Goal: Find specific page/section: Find specific page/section

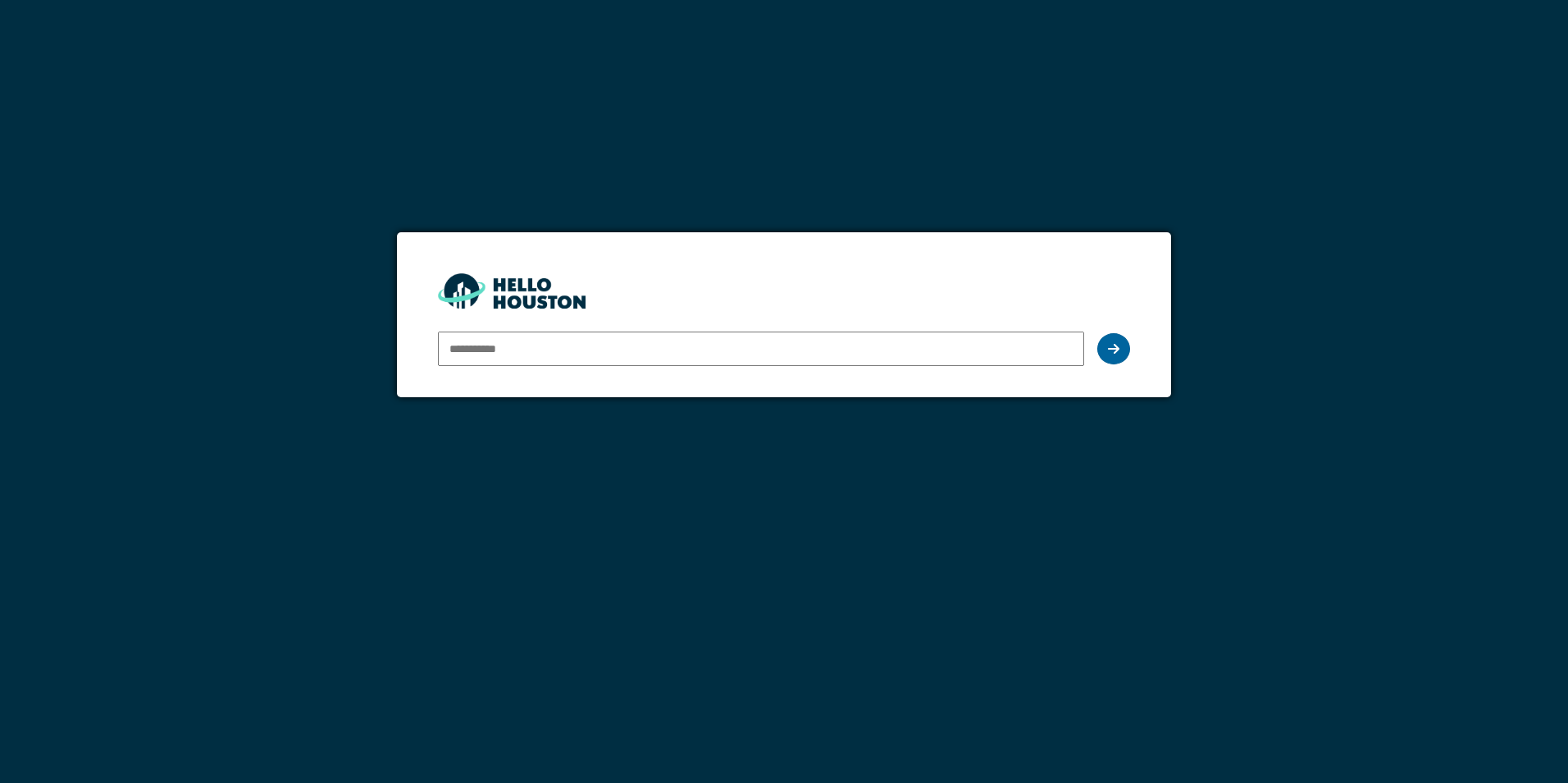
type input "**********"
click at [1113, 357] on div at bounding box center [1114, 348] width 33 height 31
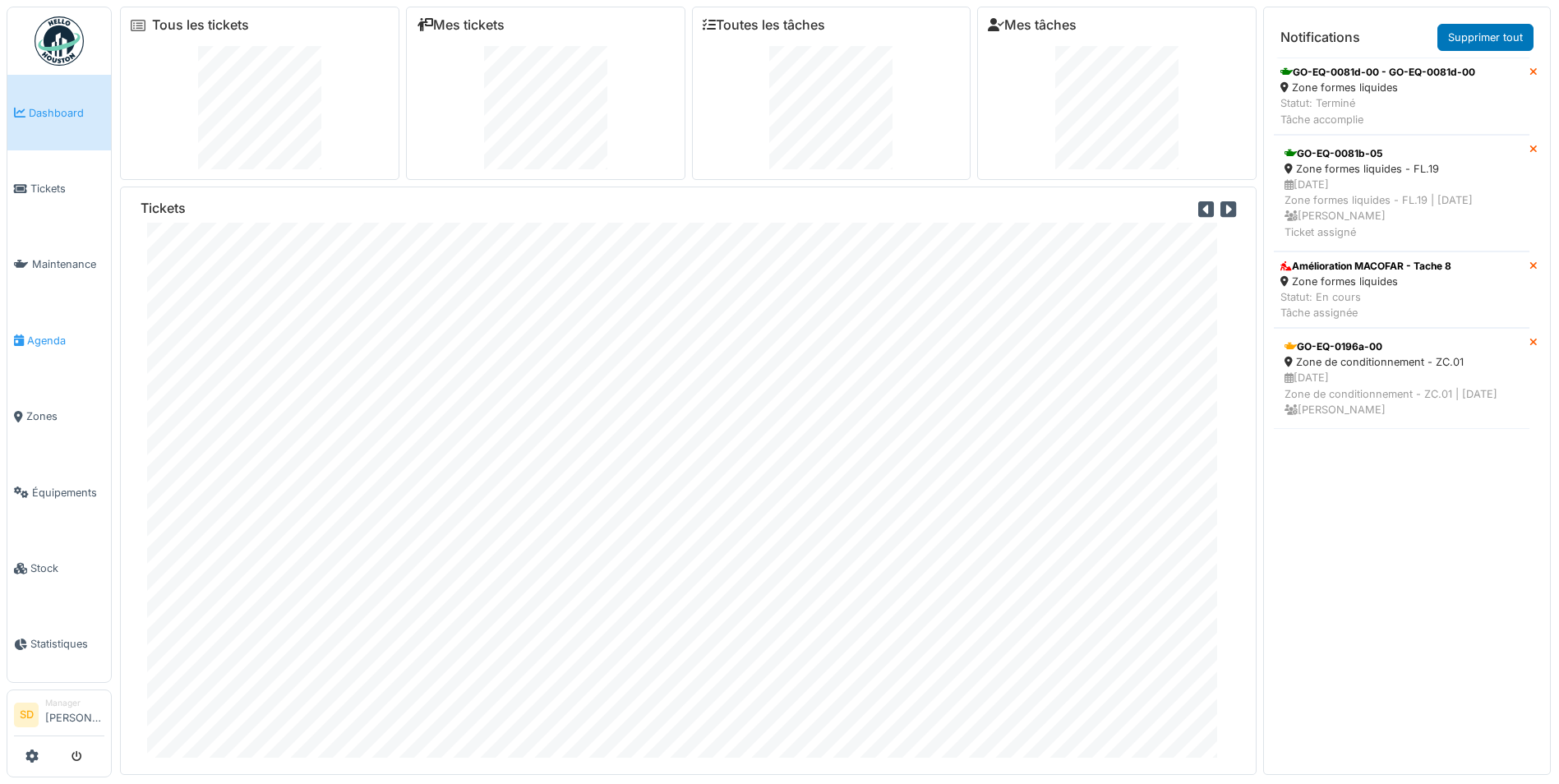
click at [50, 338] on span "Agenda" at bounding box center [66, 340] width 77 height 16
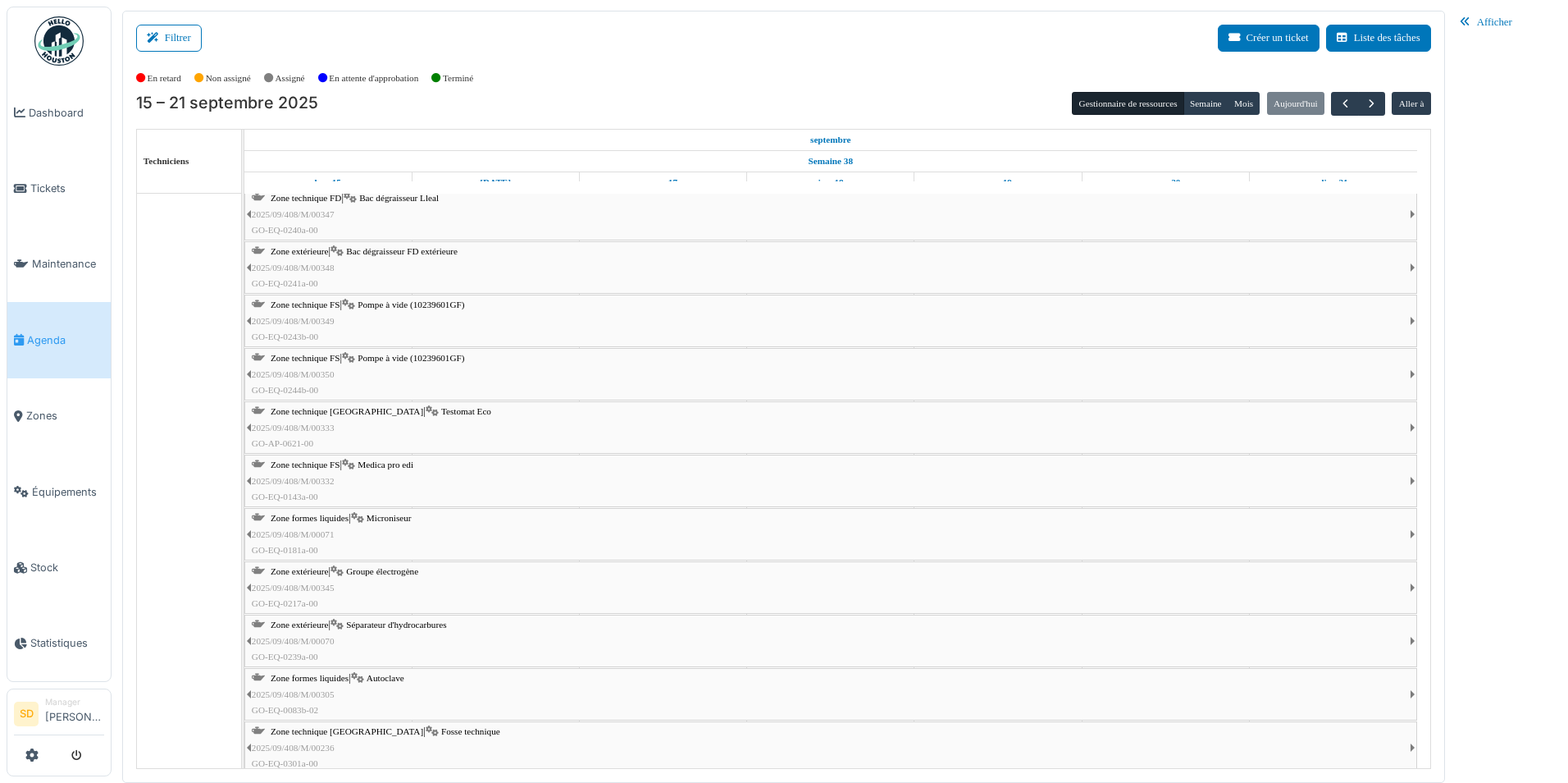
scroll to position [1395, 0]
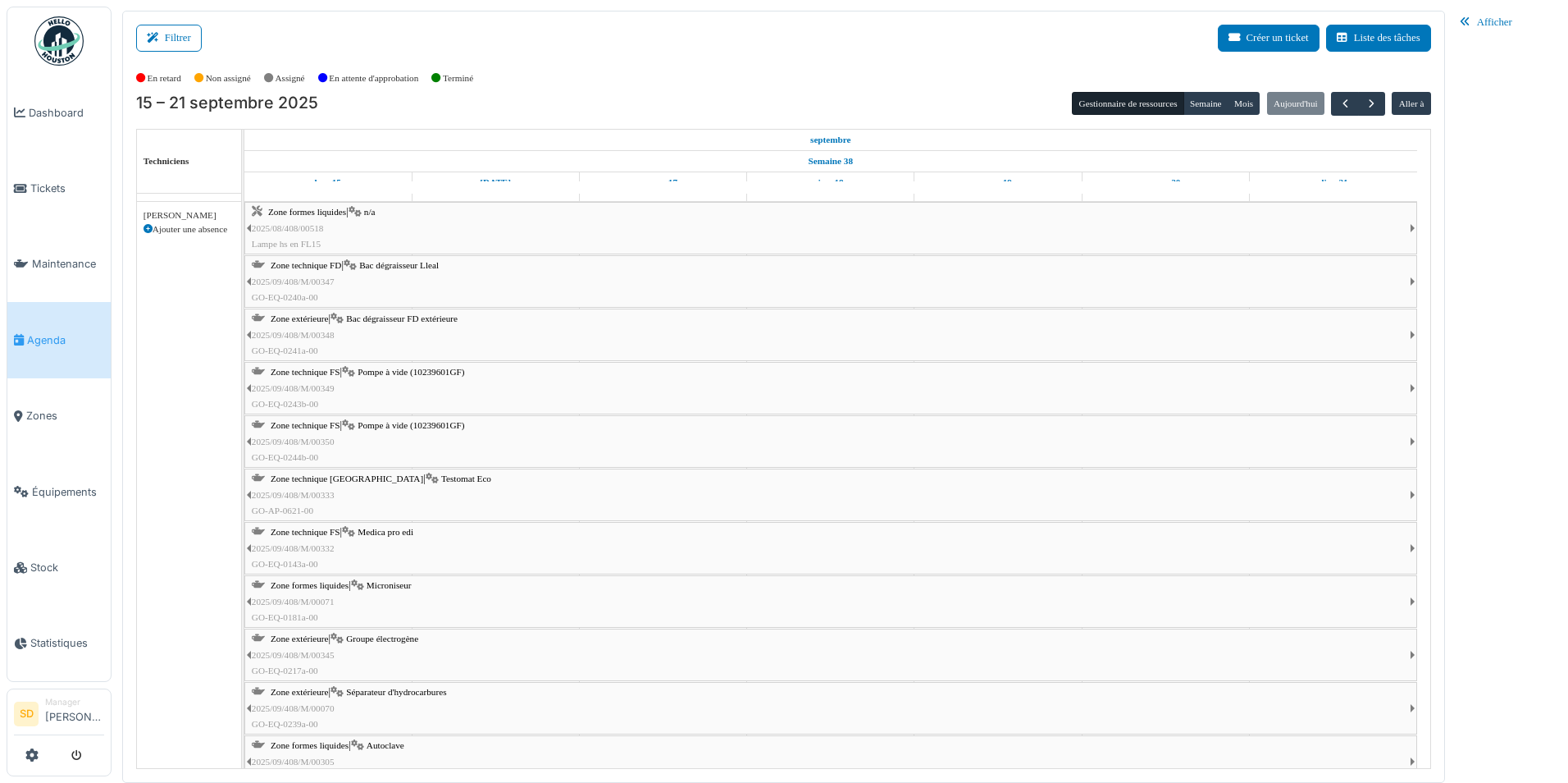
click at [371, 531] on span "Medica pro edi" at bounding box center [385, 531] width 56 height 10
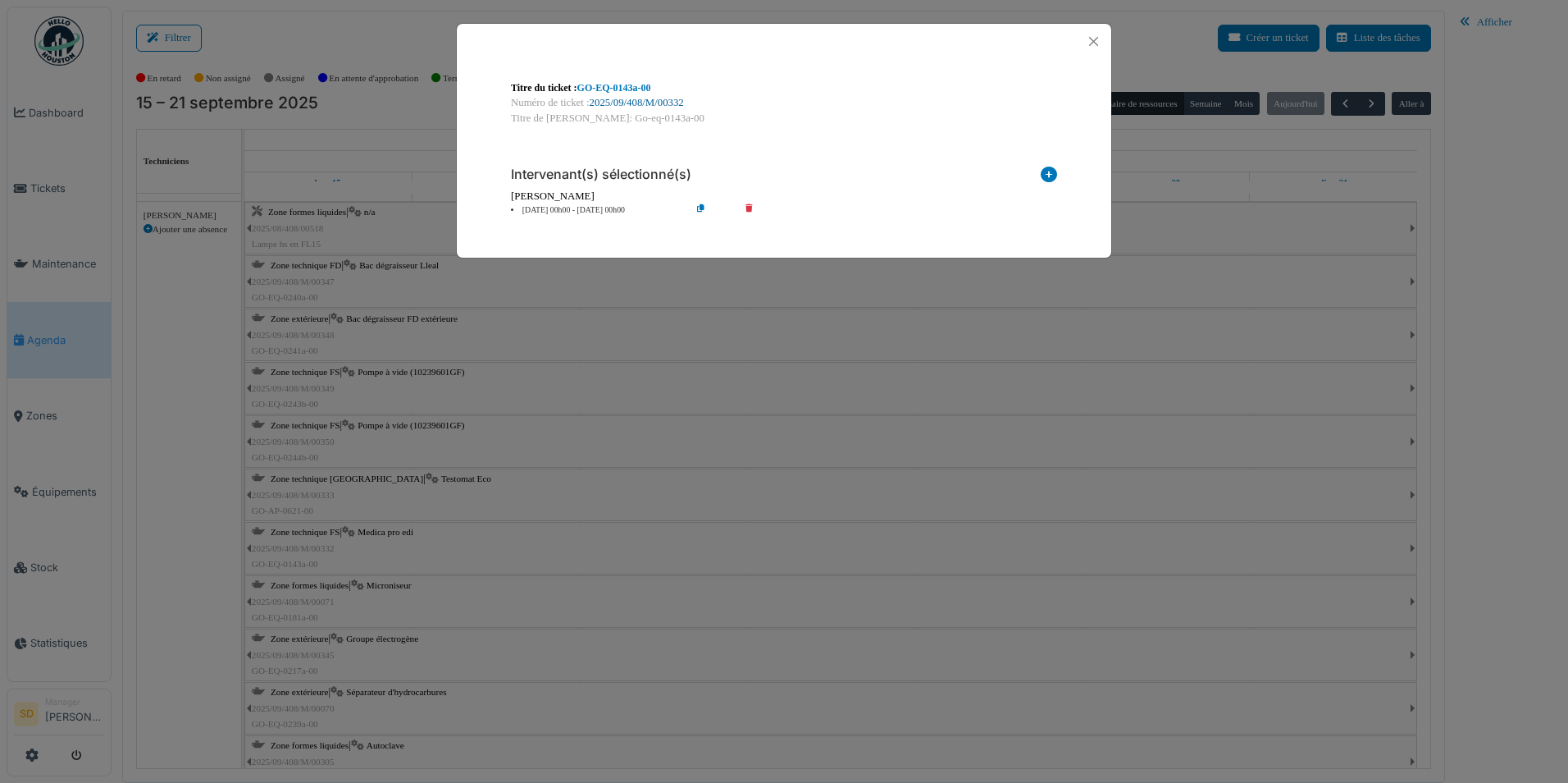
click at [658, 101] on link "2025/09/408/M/00332" at bounding box center [637, 103] width 94 height 11
